Goal: Navigation & Orientation: Find specific page/section

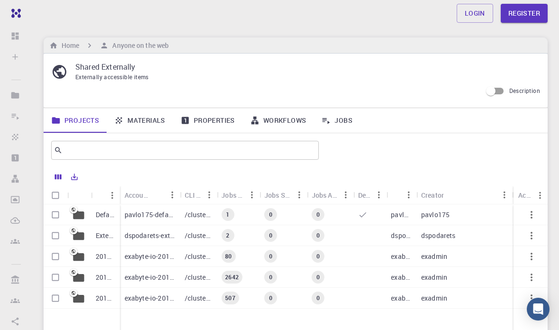
click at [61, 45] on h6 "Home" at bounding box center [68, 45] width 21 height 10
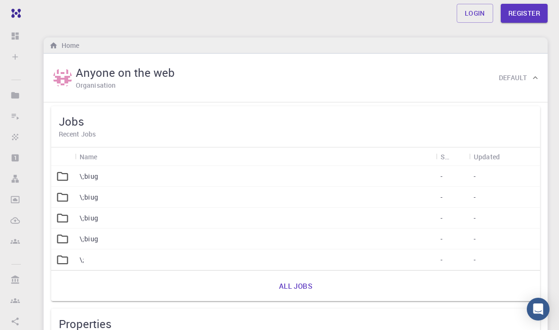
click at [70, 177] on div at bounding box center [63, 176] width 24 height 21
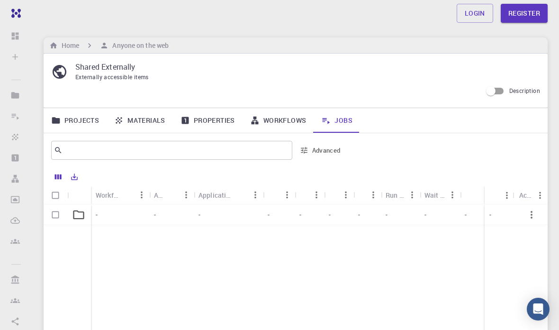
click at [137, 263] on div "- - - - - - - - - - external-public guest -" at bounding box center [375, 274] width 662 height 141
click at [198, 122] on link "Properties" at bounding box center [208, 120] width 70 height 25
